Goal: Task Accomplishment & Management: Use online tool/utility

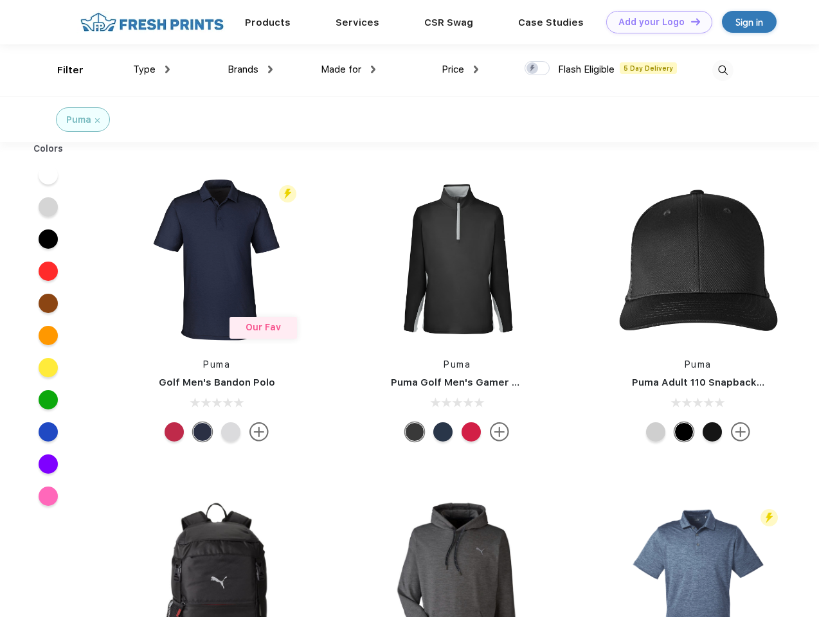
click at [655, 22] on link "Add your Logo Design Tool" at bounding box center [659, 22] width 106 height 23
click at [0, 0] on div "Design Tool" at bounding box center [0, 0] width 0 height 0
click at [690, 21] on link "Add your Logo Design Tool" at bounding box center [659, 22] width 106 height 23
click at [62, 70] on div "Filter" at bounding box center [70, 70] width 26 height 15
click at [152, 69] on span "Type" at bounding box center [144, 70] width 23 height 12
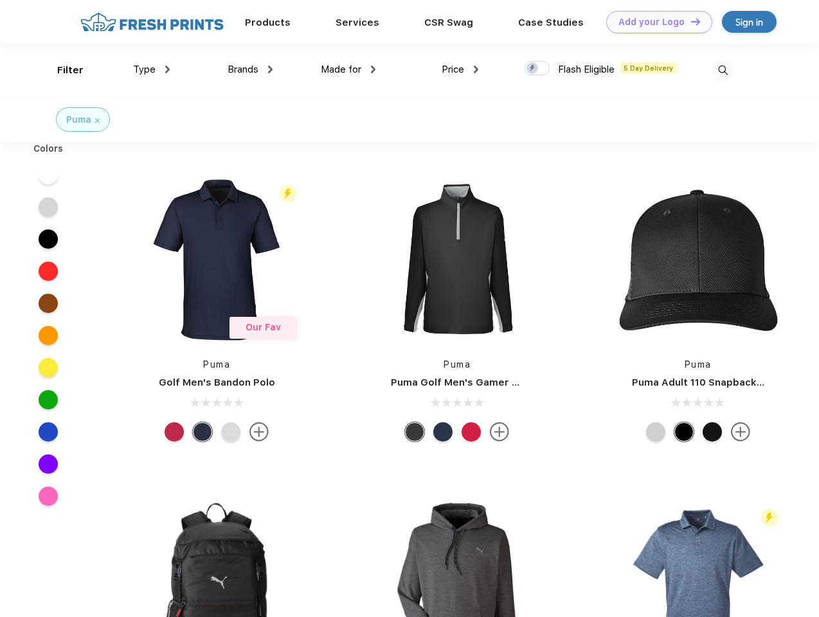
click at [250, 69] on span "Brands" at bounding box center [243, 70] width 31 height 12
click at [348, 69] on span "Made for" at bounding box center [341, 70] width 41 height 12
click at [460, 69] on span "Price" at bounding box center [453, 70] width 23 height 12
click at [538, 69] on div at bounding box center [537, 68] width 25 height 14
click at [533, 69] on input "checkbox" at bounding box center [529, 64] width 8 height 8
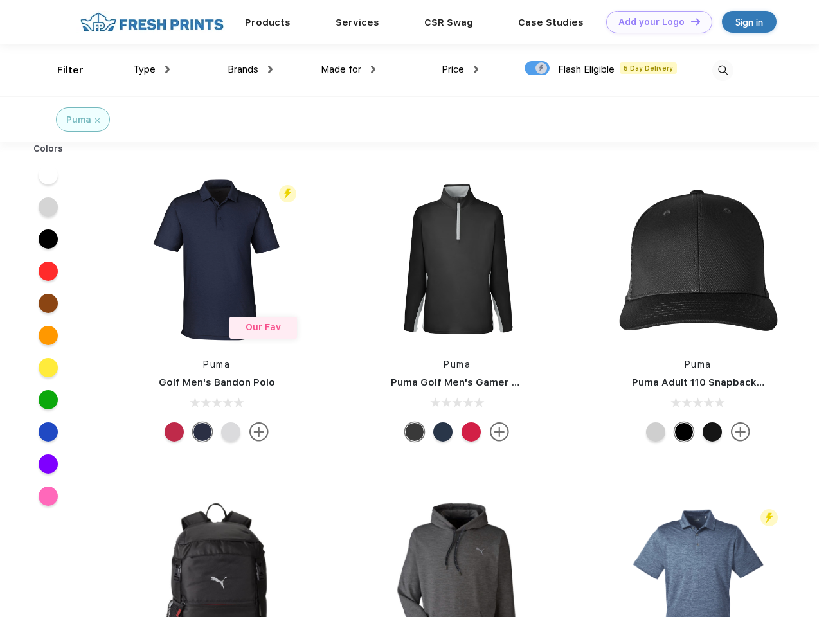
click at [723, 70] on img at bounding box center [722, 70] width 21 height 21
